Goal: Task Accomplishment & Management: Manage account settings

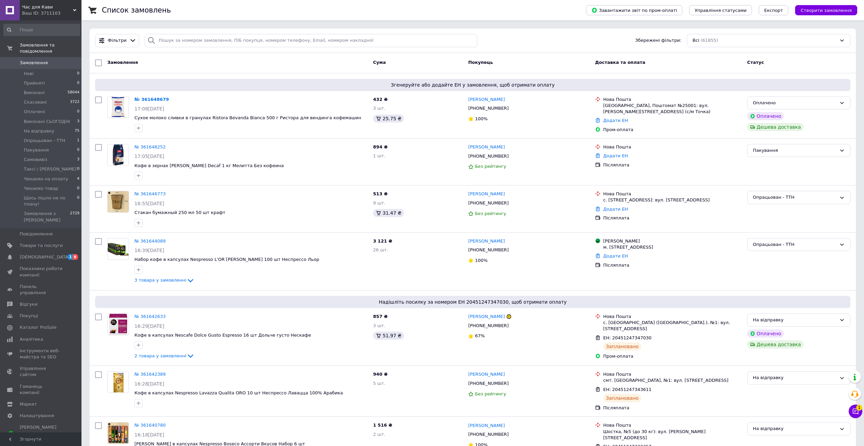
click at [42, 60] on span "Замовлення" at bounding box center [34, 63] width 28 height 6
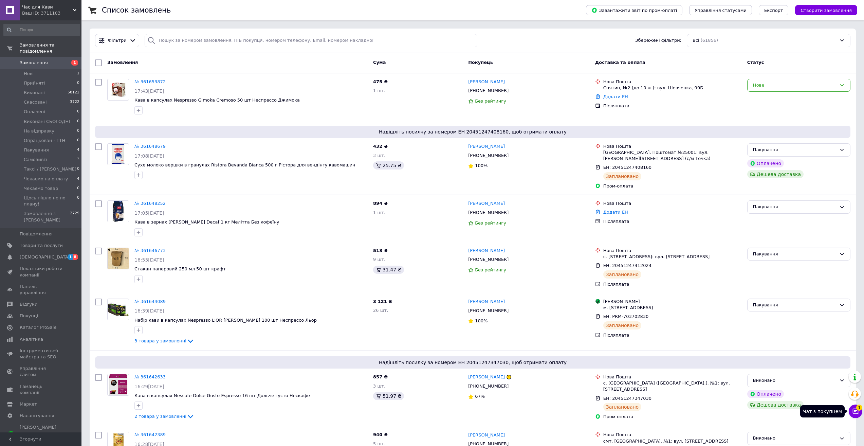
click at [855, 414] on icon at bounding box center [855, 411] width 7 height 7
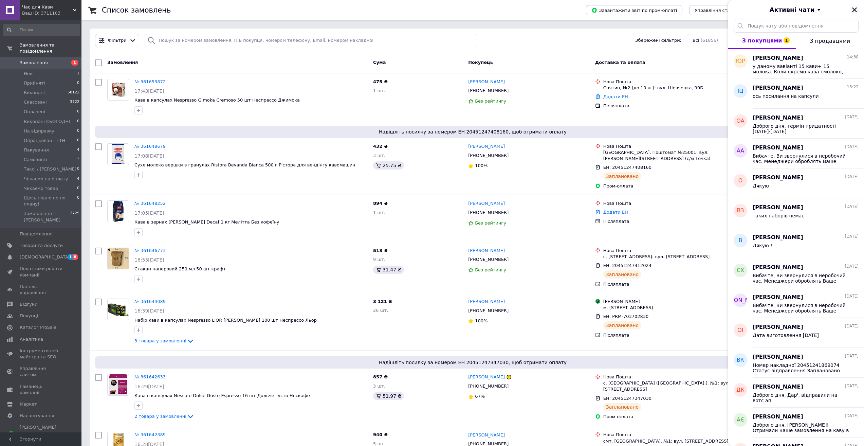
click at [855, 8] on icon "Закрити" at bounding box center [855, 10] width 6 height 6
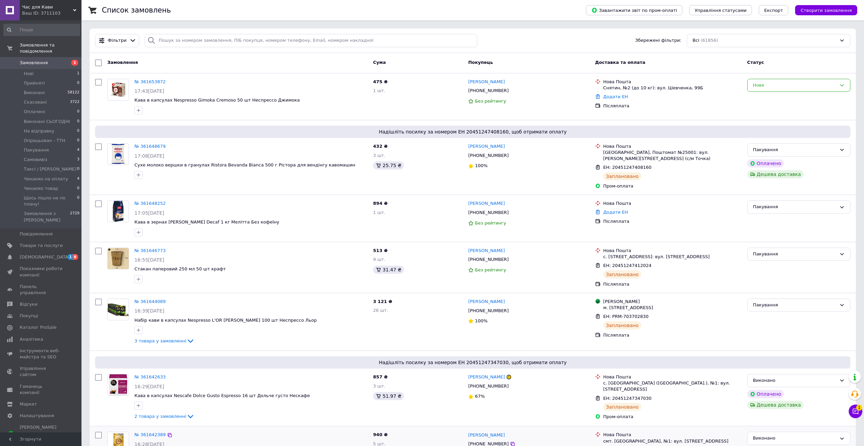
click at [51, 60] on span "Замовлення" at bounding box center [41, 63] width 43 height 6
click at [45, 60] on span "Замовлення" at bounding box center [41, 63] width 43 height 6
